Goal: Use online tool/utility: Utilize a website feature to perform a specific function

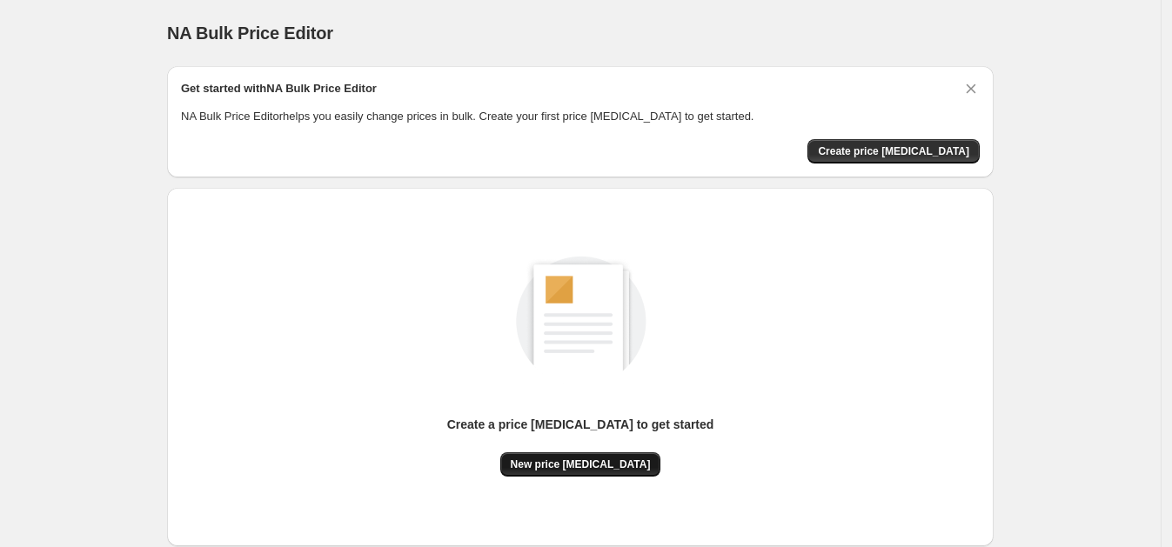
click at [586, 458] on span "New price [MEDICAL_DATA]" at bounding box center [581, 465] width 140 height 14
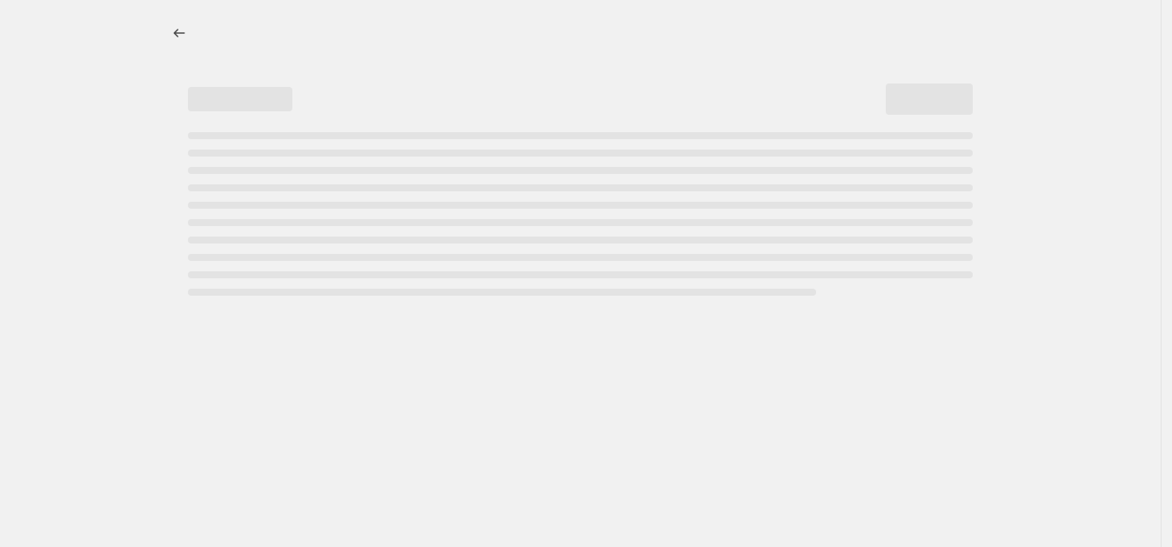
select select "percentage"
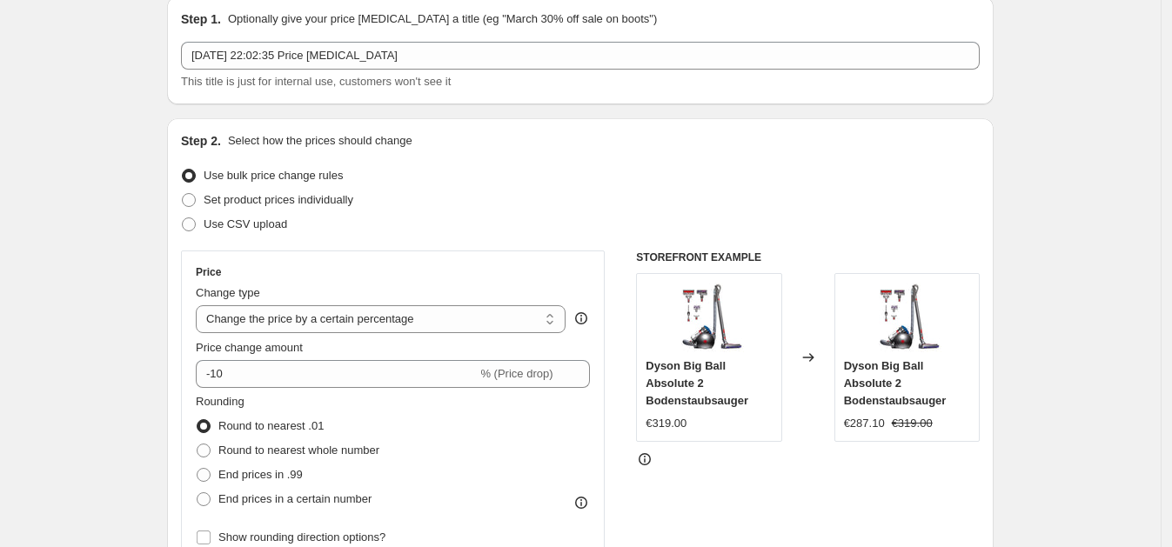
scroll to position [77, 0]
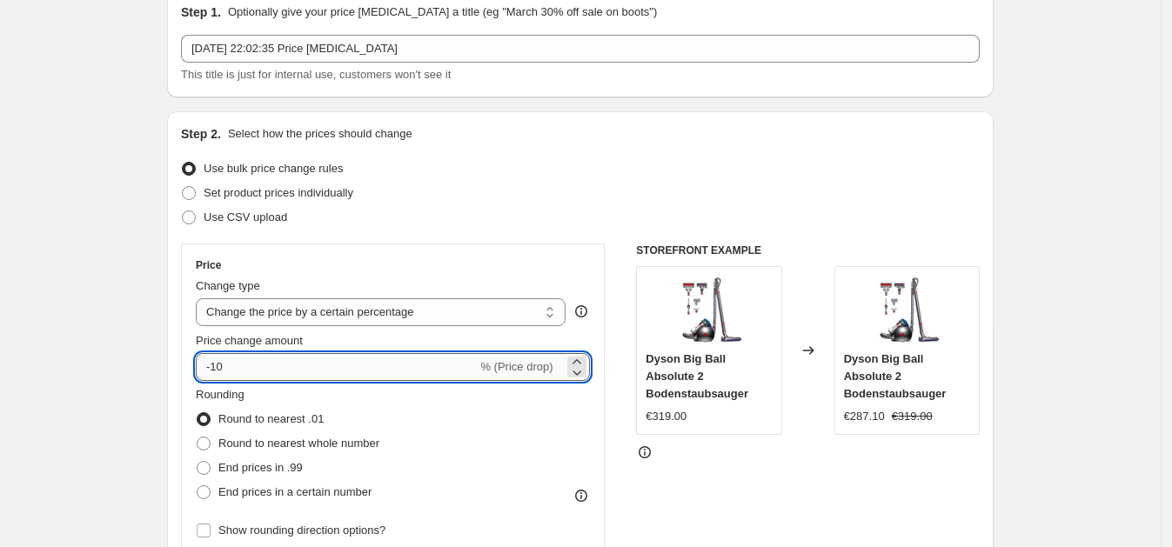
click at [325, 377] on input "-10" at bounding box center [336, 367] width 281 height 28
type input "-1"
type input "0"
click at [270, 365] on input "0" at bounding box center [368, 367] width 344 height 28
click at [586, 371] on icon at bounding box center [576, 372] width 17 height 17
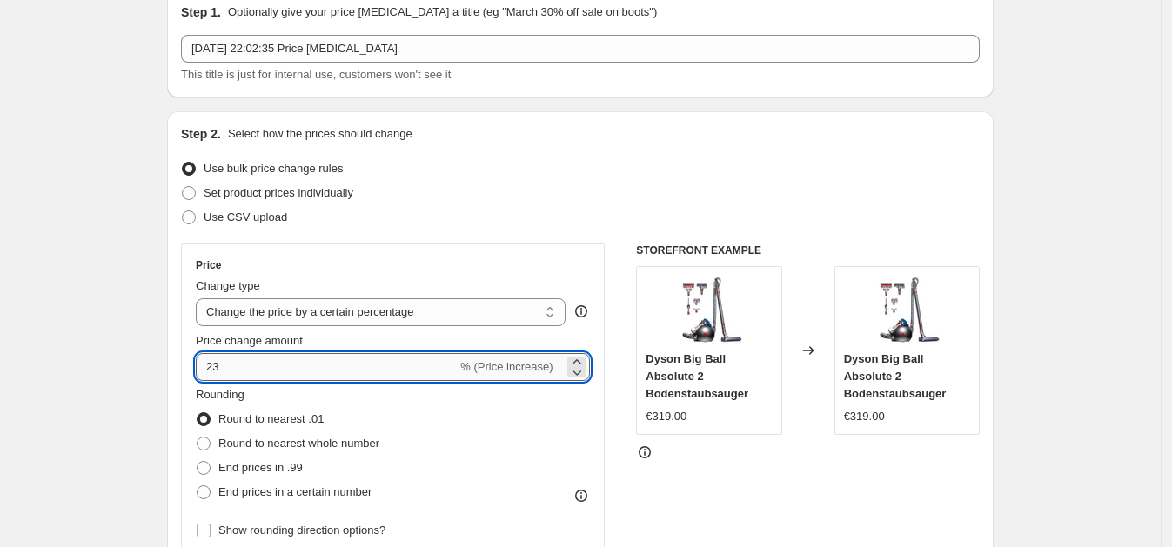
click at [369, 363] on input "23" at bounding box center [326, 367] width 261 height 28
click at [329, 376] on input "230" at bounding box center [326, 367] width 261 height 28
type input "2"
click at [298, 376] on input "Price change amount" at bounding box center [368, 367] width 344 height 28
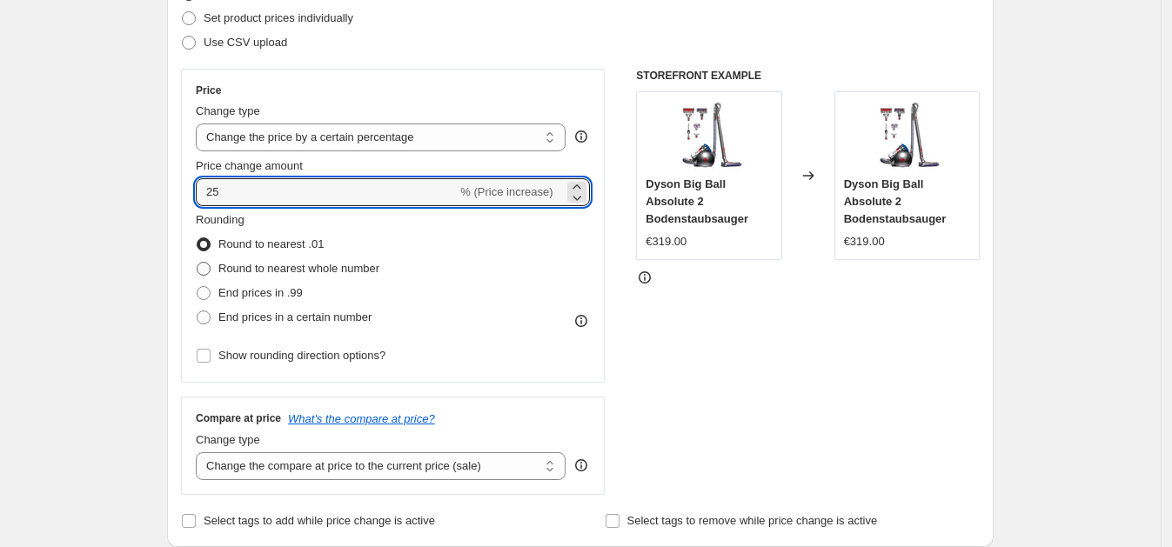
scroll to position [304, 0]
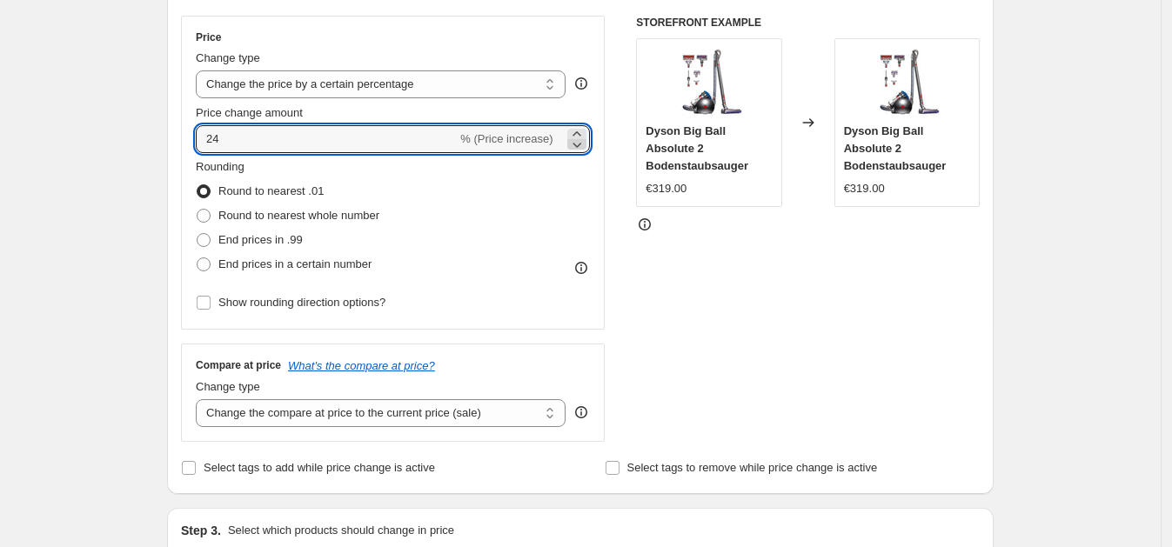
click at [582, 147] on icon at bounding box center [576, 144] width 17 height 17
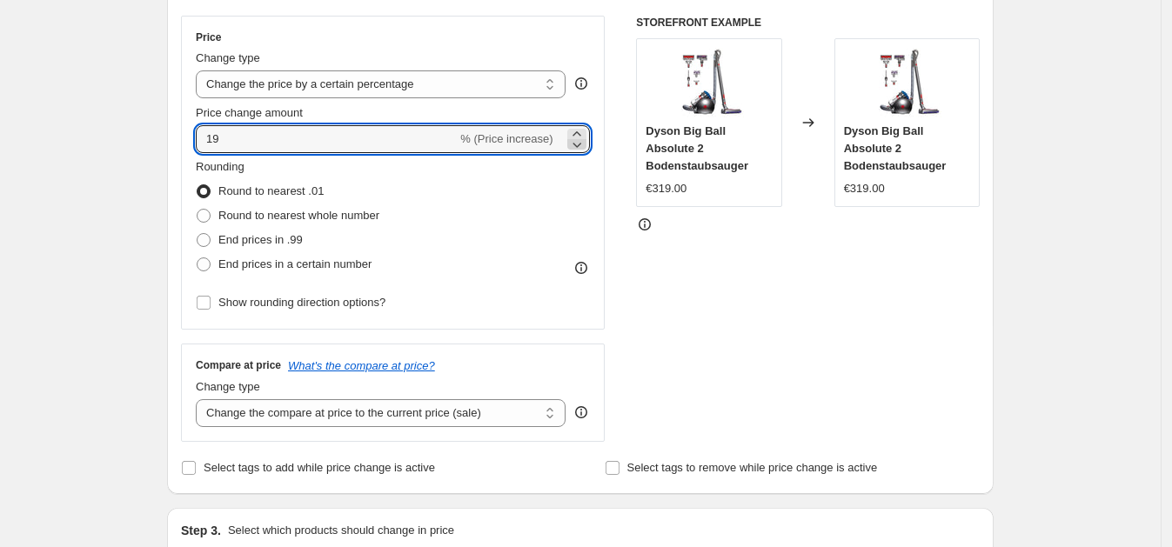
click at [582, 147] on icon at bounding box center [576, 144] width 17 height 17
drag, startPoint x: 582, startPoint y: 147, endPoint x: 561, endPoint y: 147, distance: 20.9
click at [561, 147] on div "17 % (Price increase)" at bounding box center [393, 139] width 394 height 28
click at [579, 147] on icon at bounding box center [576, 144] width 17 height 17
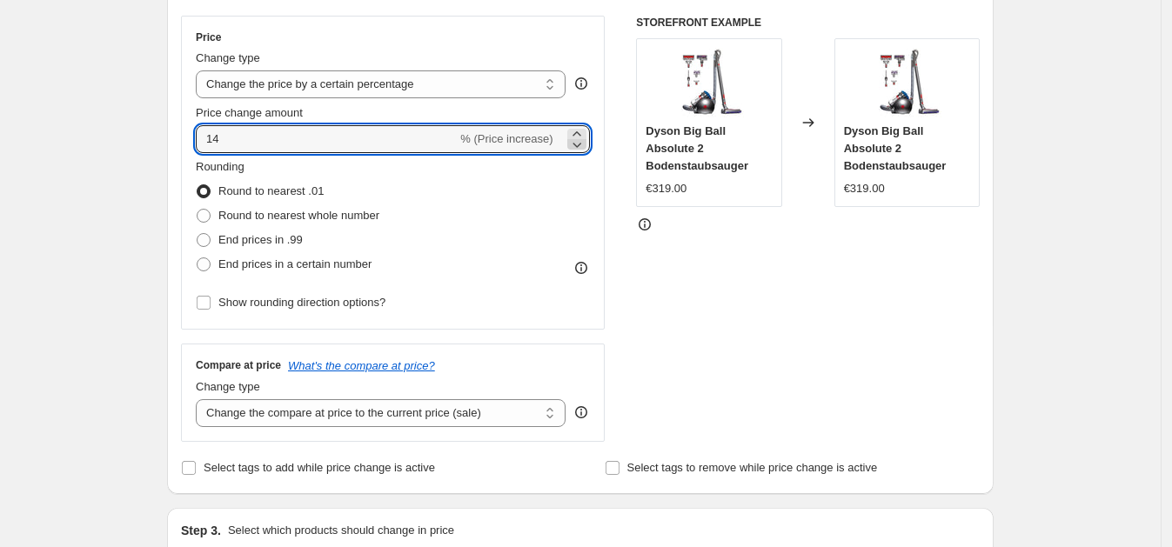
click at [579, 147] on icon at bounding box center [576, 144] width 17 height 17
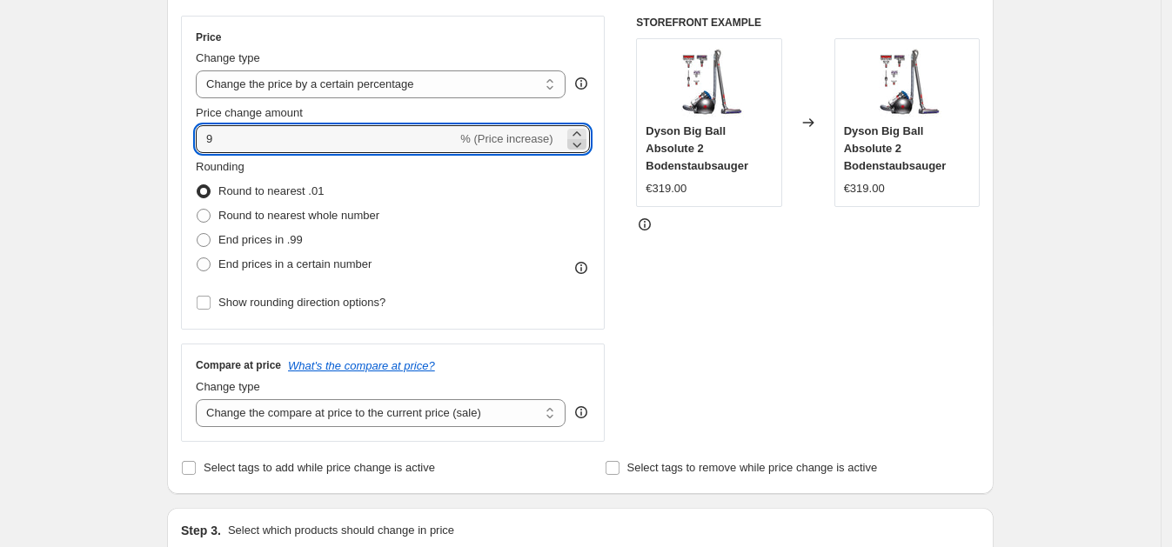
click at [579, 147] on icon at bounding box center [576, 144] width 17 height 17
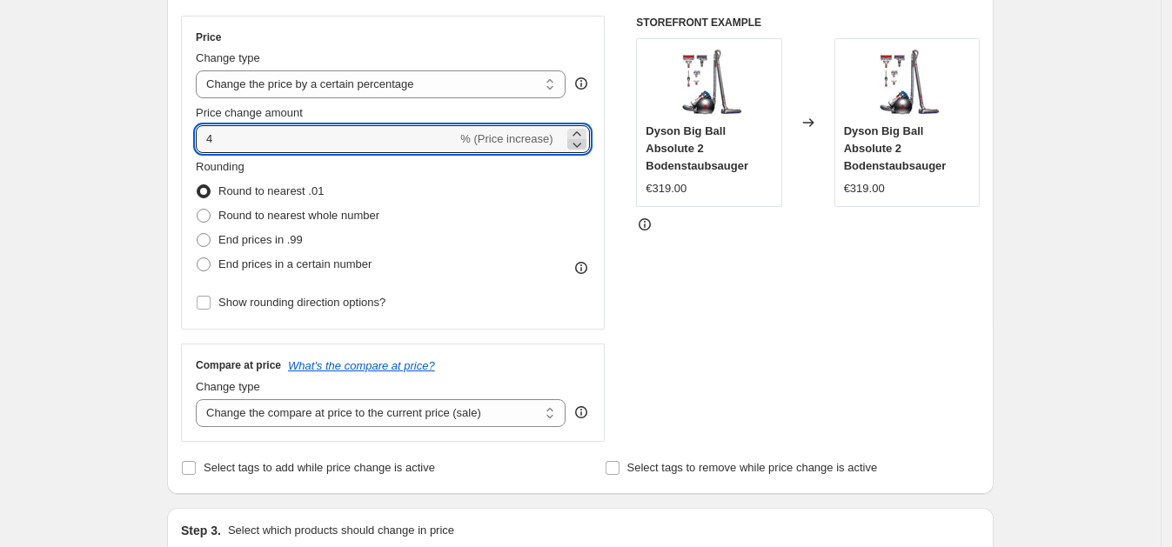
click at [579, 147] on icon at bounding box center [576, 144] width 17 height 17
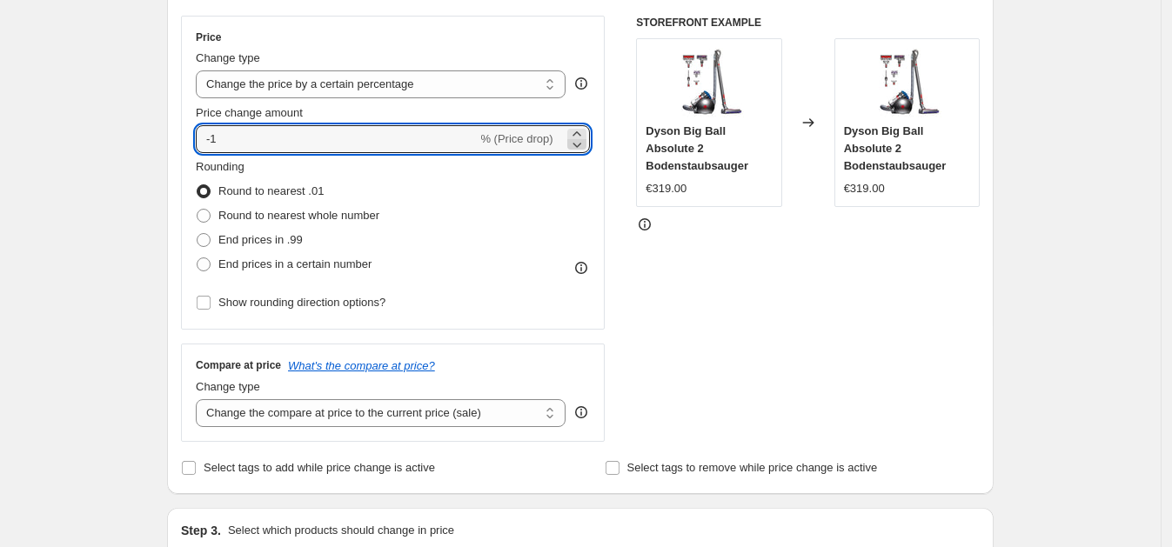
click at [579, 147] on icon at bounding box center [576, 144] width 17 height 17
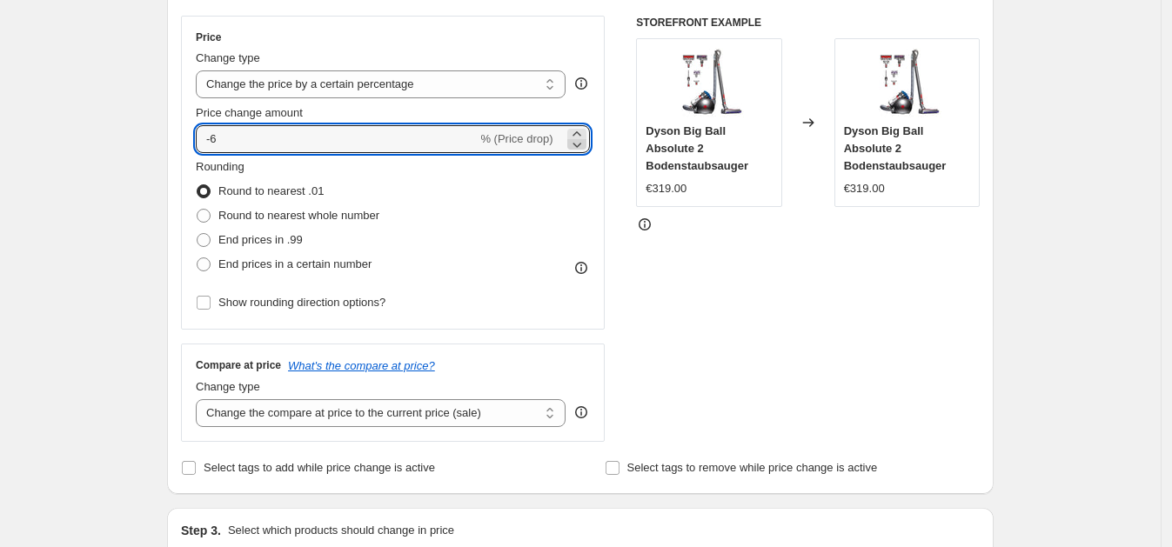
click at [579, 147] on icon at bounding box center [576, 144] width 17 height 17
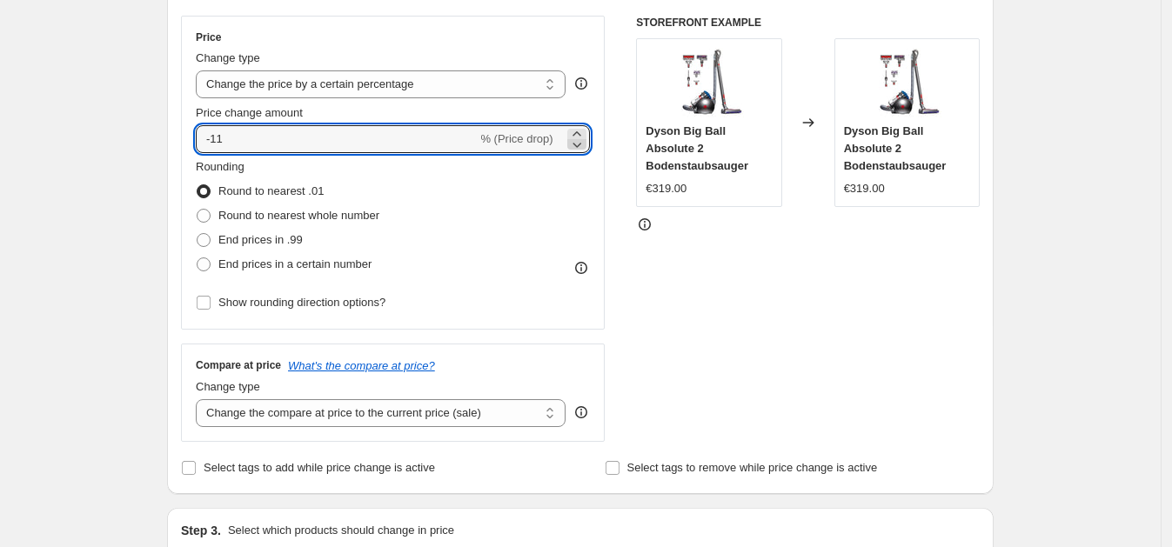
click at [579, 147] on icon at bounding box center [576, 144] width 17 height 17
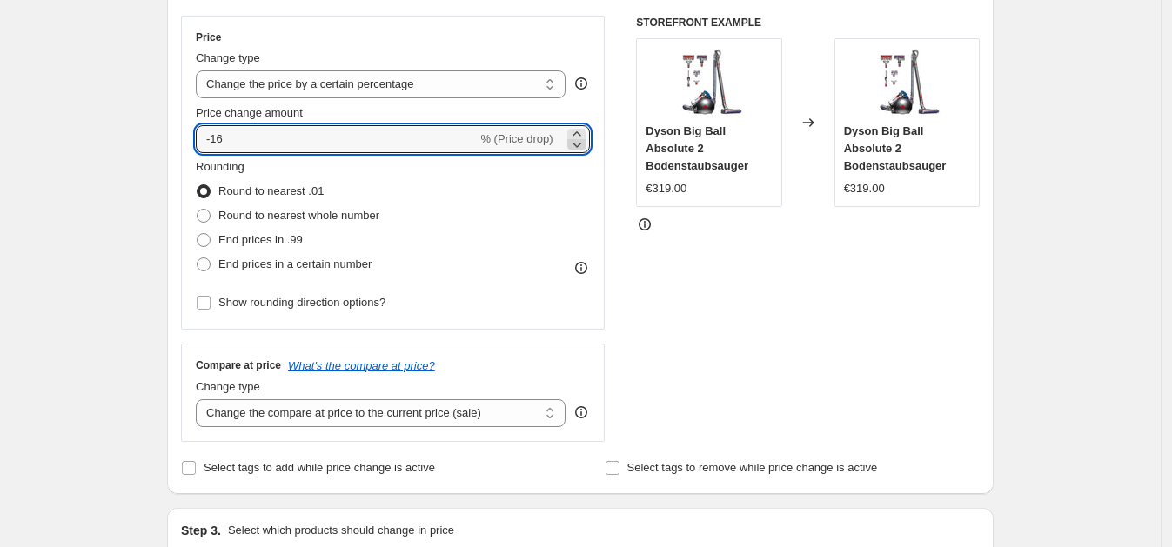
click at [579, 147] on icon at bounding box center [576, 144] width 17 height 17
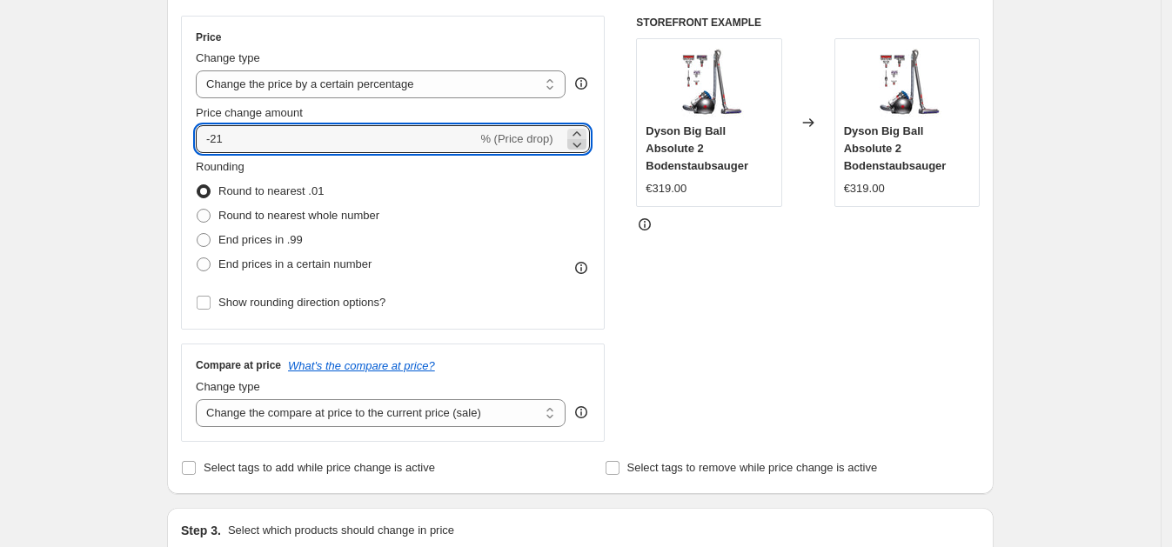
click at [579, 147] on icon at bounding box center [576, 144] width 17 height 17
type input "-25"
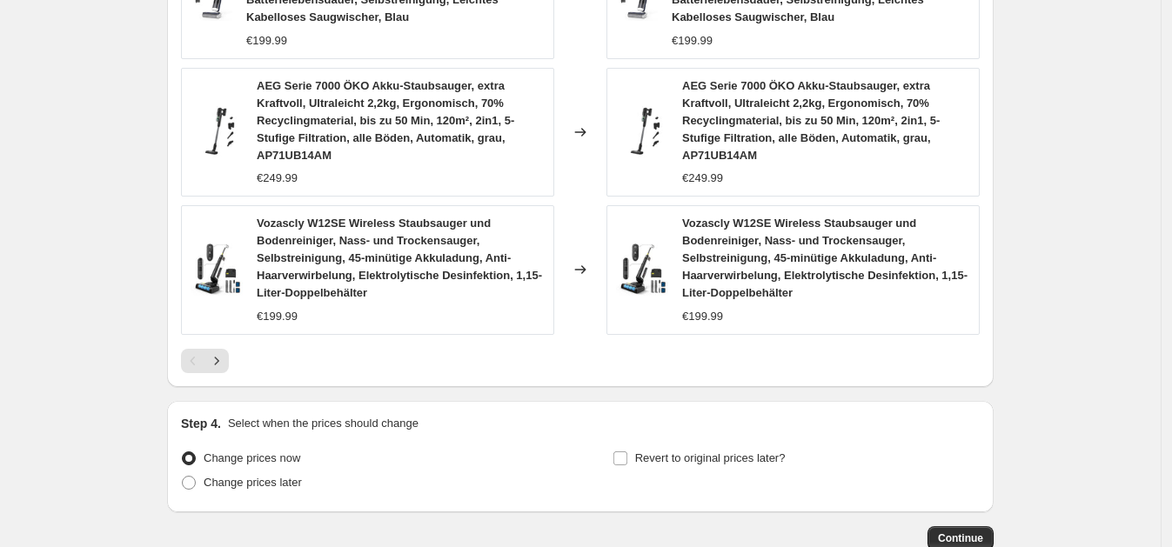
scroll to position [1351, 0]
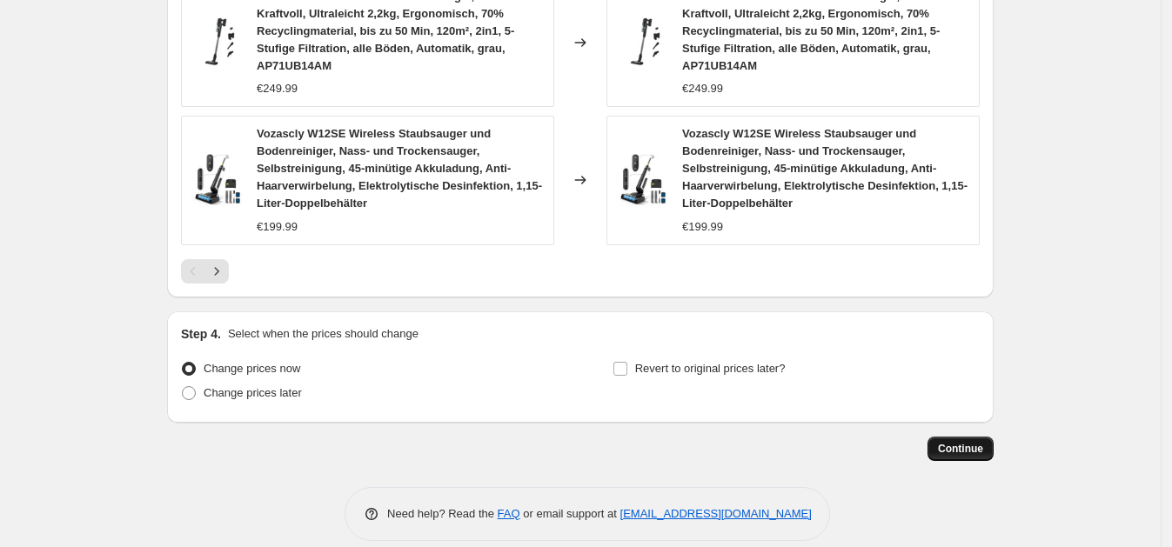
click at [965, 442] on span "Continue" at bounding box center [960, 449] width 45 height 14
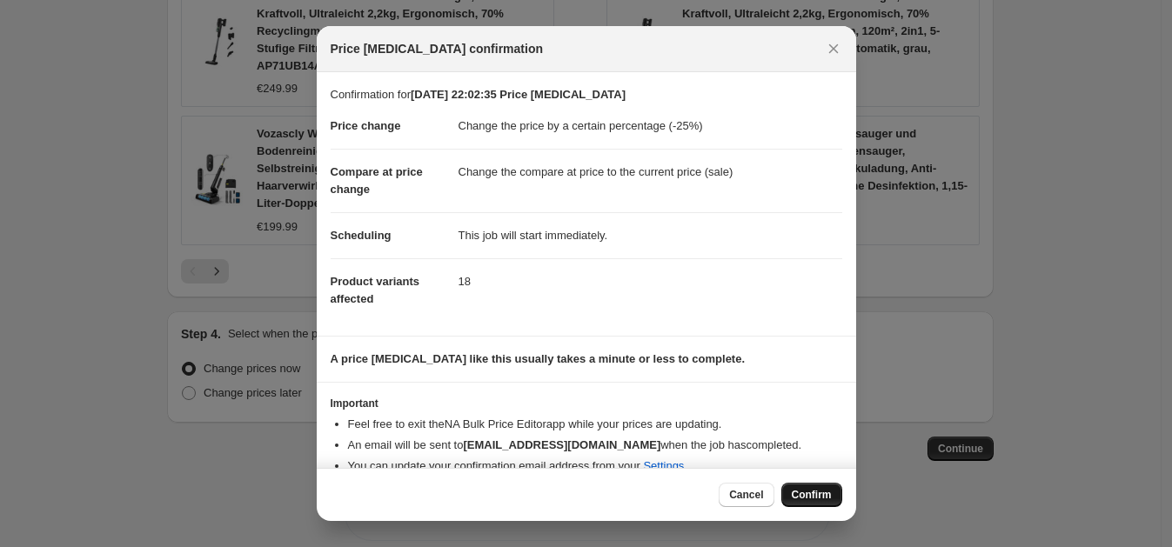
click at [820, 492] on span "Confirm" at bounding box center [812, 495] width 40 height 14
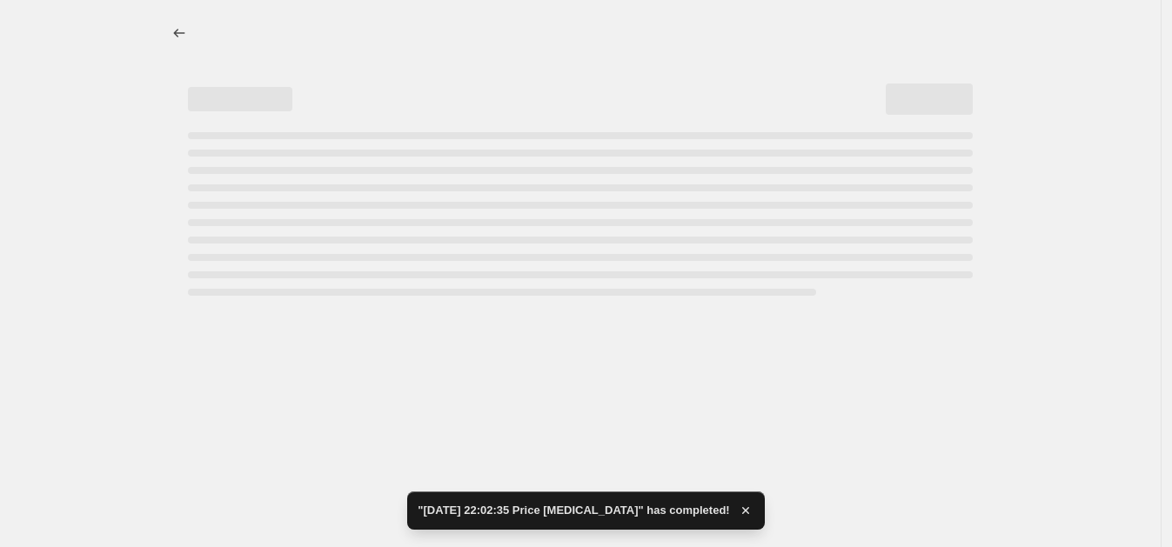
select select "percentage"
